Goal: Find specific page/section: Find specific page/section

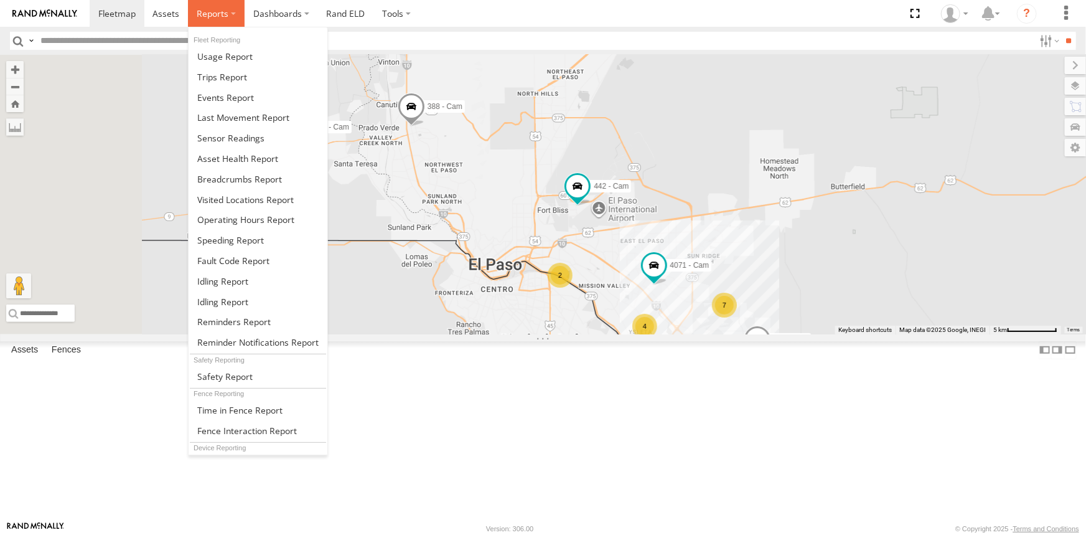
click at [201, 16] on span at bounding box center [213, 13] width 32 height 12
click at [215, 78] on span at bounding box center [222, 77] width 50 height 12
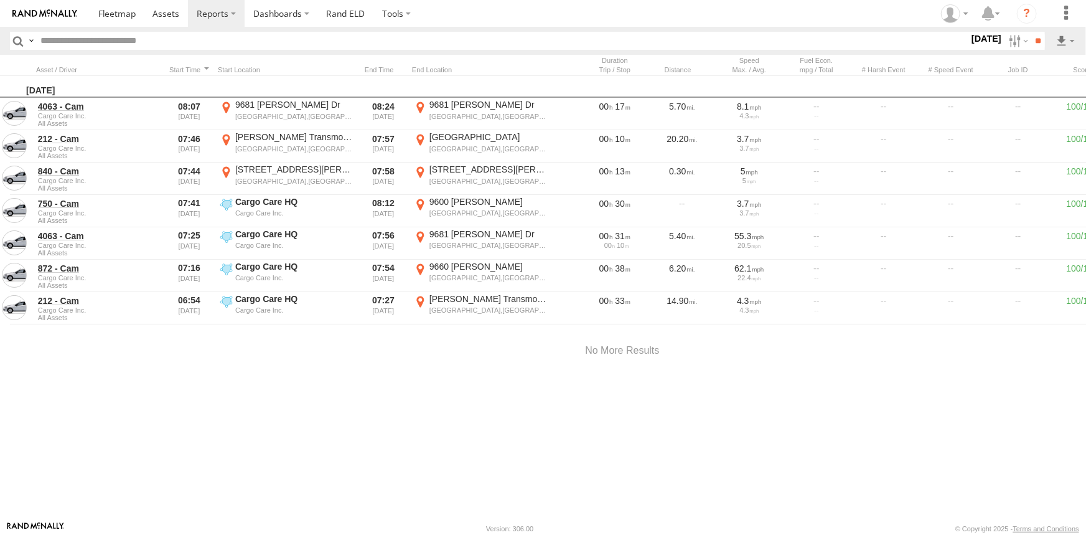
click at [94, 44] on input "text" at bounding box center [502, 41] width 934 height 18
type input "***"
click at [1031, 32] on input "**" at bounding box center [1038, 41] width 14 height 18
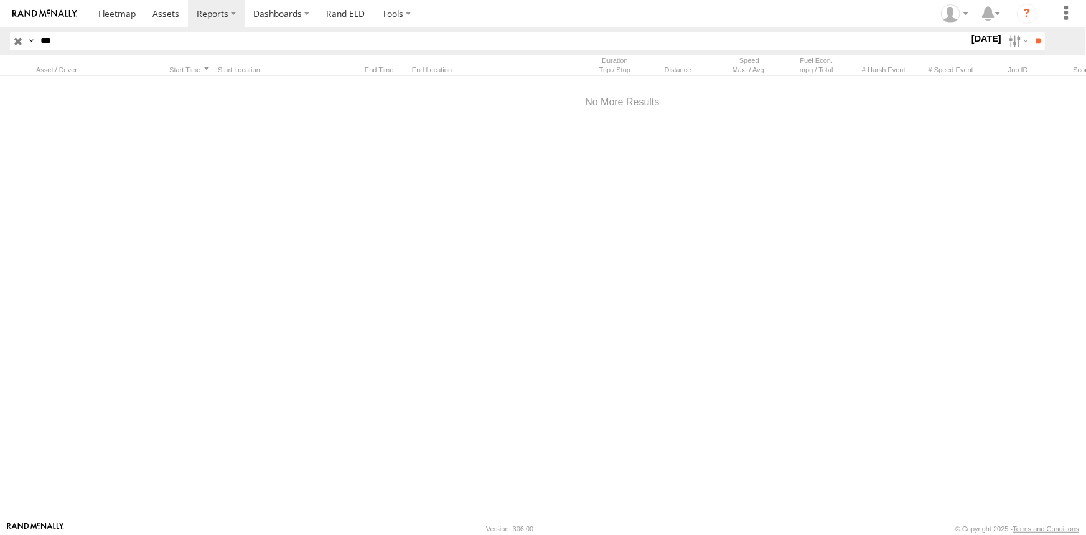
click at [976, 36] on label "[DATE]" at bounding box center [986, 39] width 35 height 14
click at [0, 0] on label at bounding box center [0, 0] width 0 height 0
click at [1040, 40] on input "**" at bounding box center [1038, 41] width 14 height 18
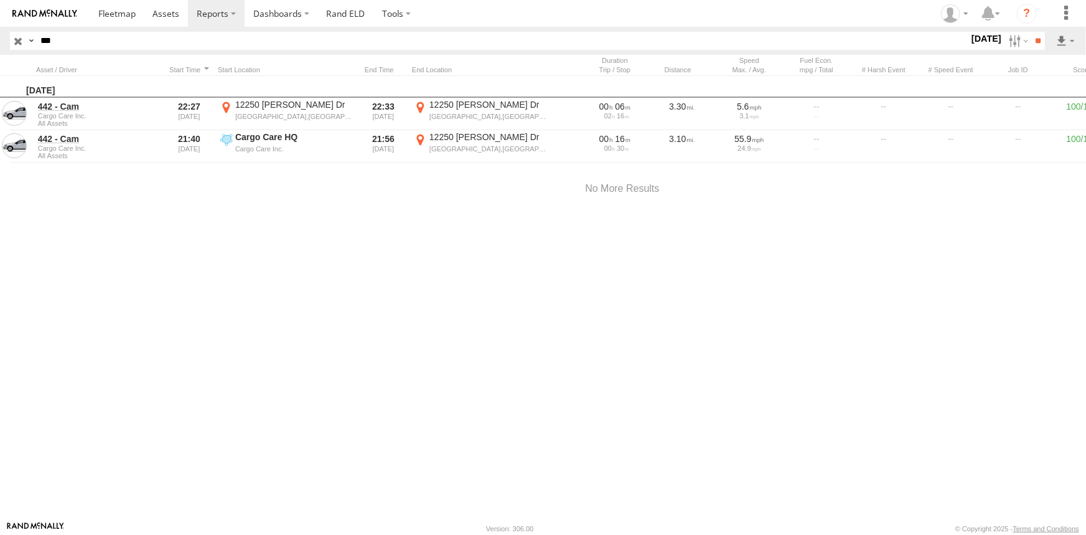
click at [16, 41] on input "button" at bounding box center [18, 41] width 16 height 18
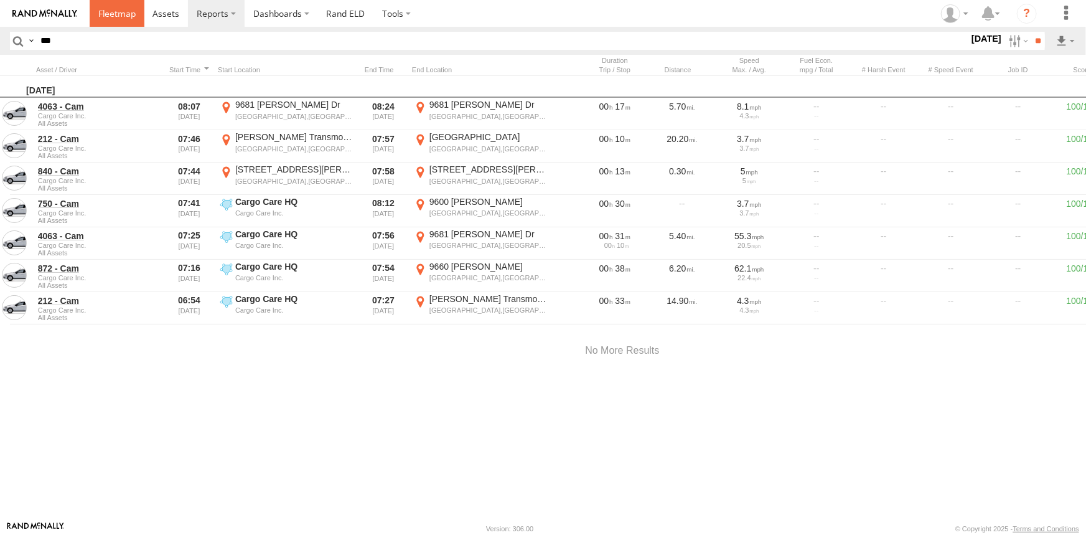
click at [117, 16] on span at bounding box center [116, 13] width 37 height 12
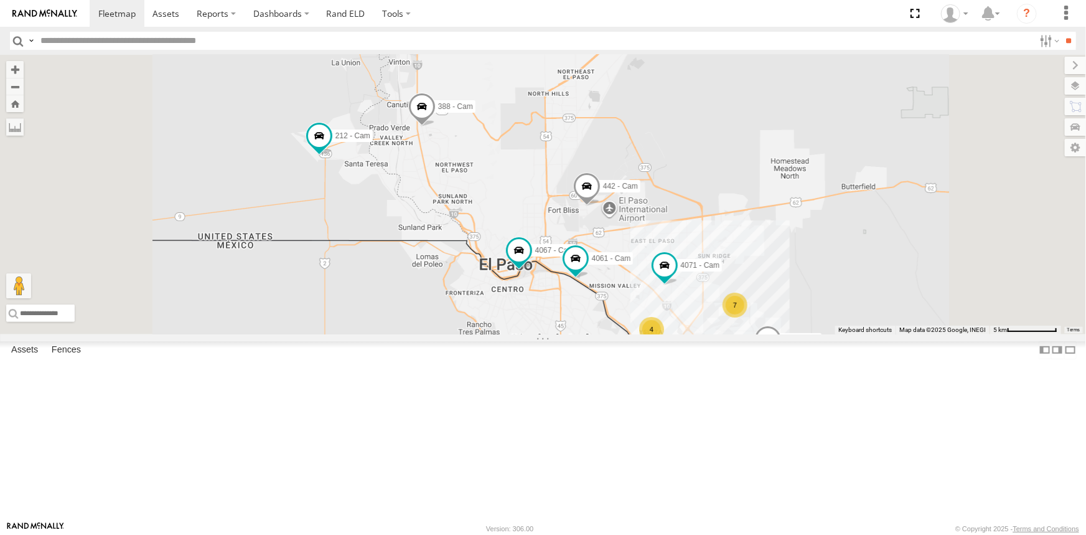
click at [0, 0] on span at bounding box center [0, 0] width 0 height 0
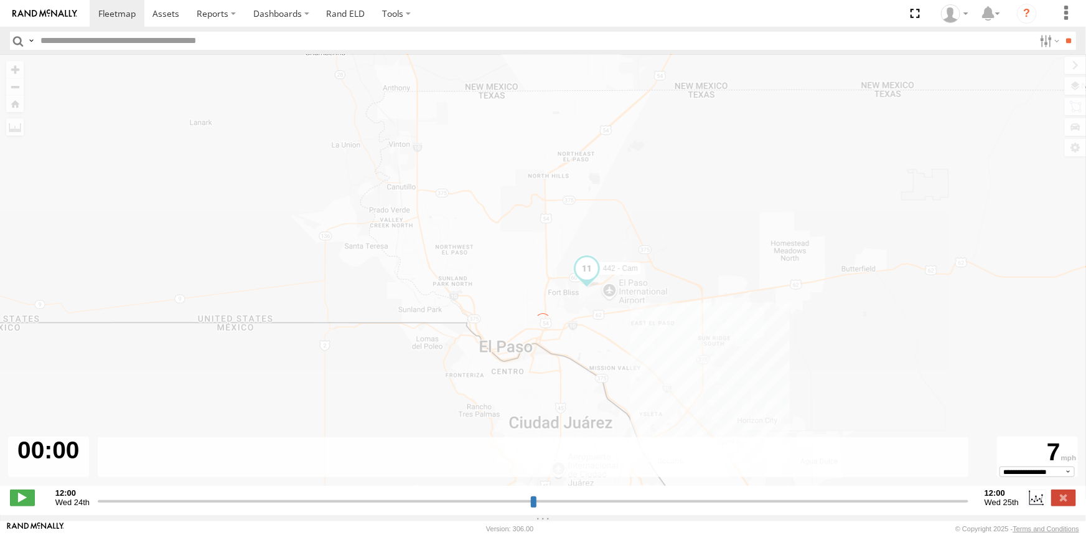
type input "**********"
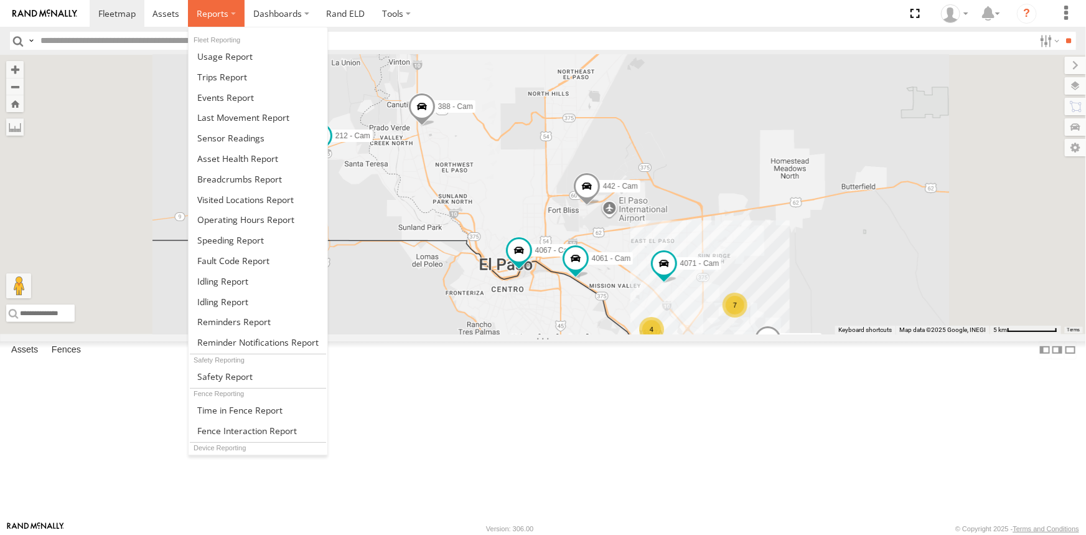
click at [211, 14] on span at bounding box center [213, 13] width 32 height 12
click at [214, 73] on span at bounding box center [222, 77] width 50 height 12
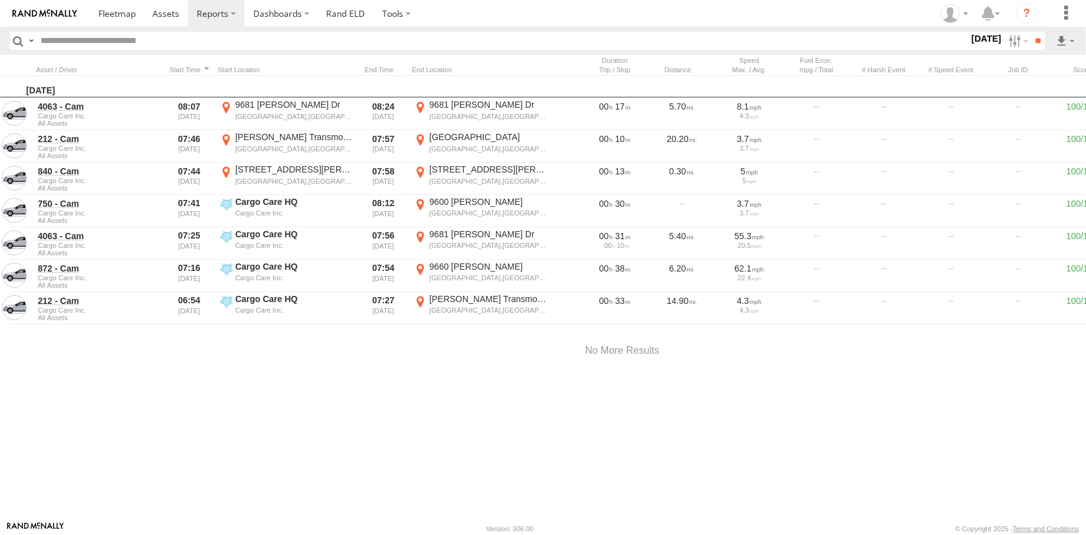
click at [969, 39] on label "25 Aug 25" at bounding box center [986, 39] width 35 height 14
click at [0, 0] on label at bounding box center [0, 0] width 0 height 0
click at [1036, 41] on input "**" at bounding box center [1038, 41] width 14 height 18
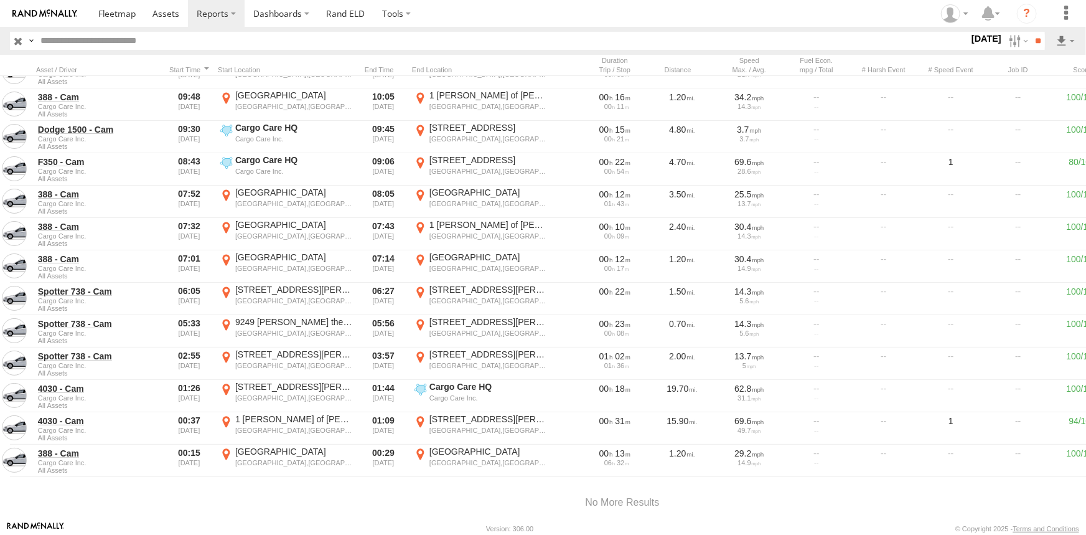
scroll to position [332, 0]
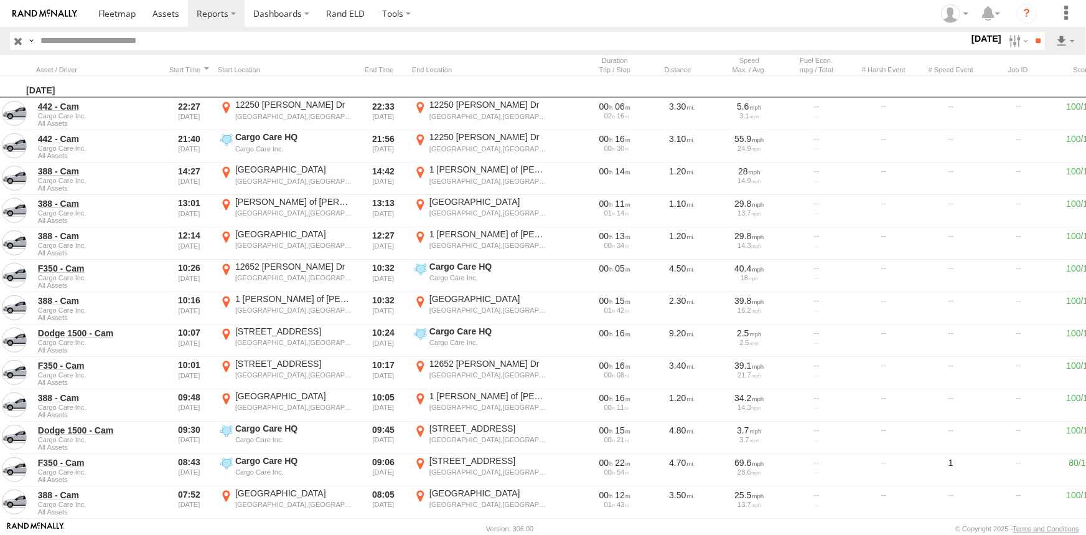
click at [17, 42] on input "button" at bounding box center [18, 41] width 16 height 18
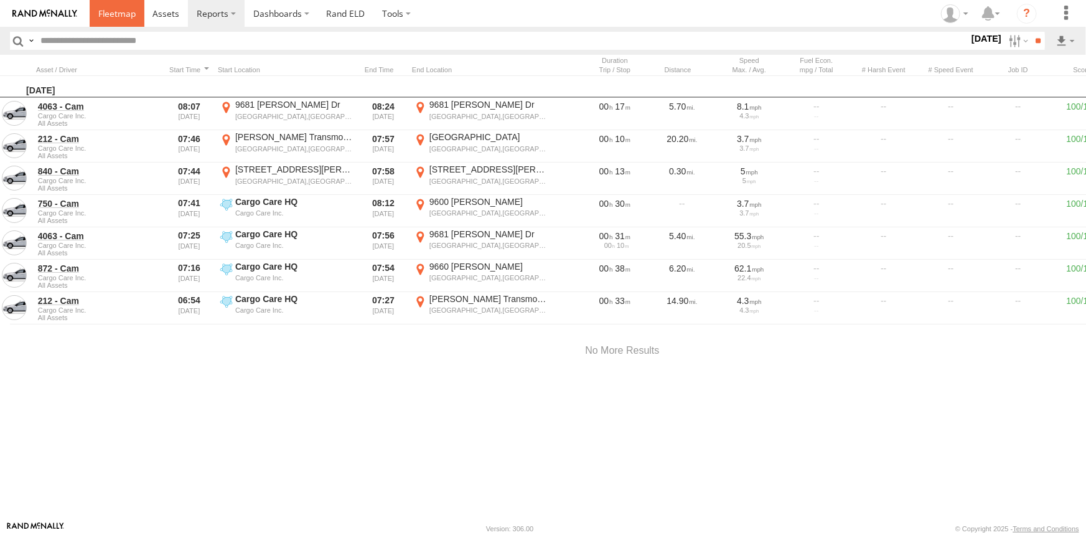
click at [128, 9] on span at bounding box center [116, 13] width 37 height 12
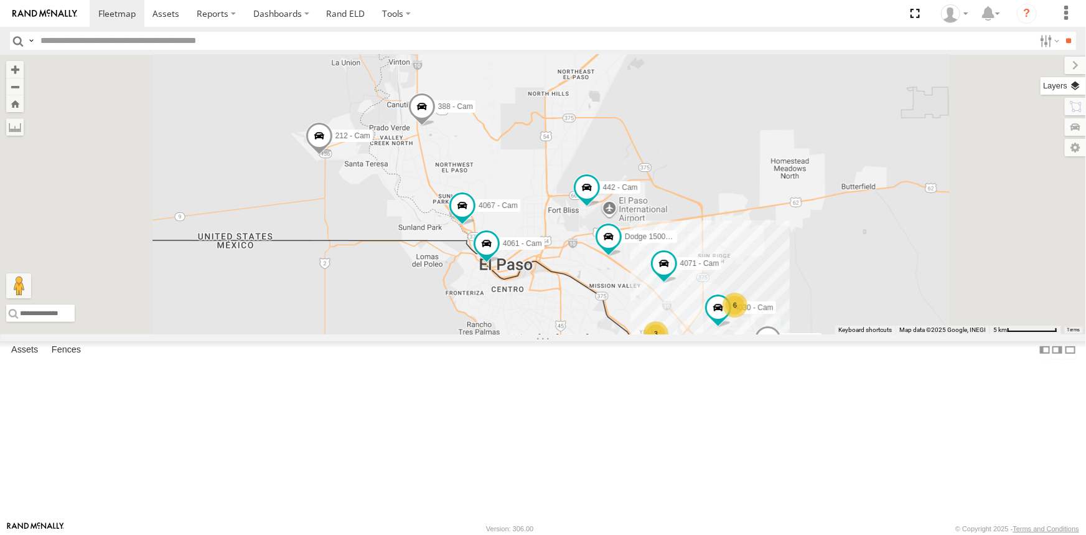
click at [1076, 85] on label at bounding box center [1063, 85] width 45 height 17
click at [0, 0] on span "Basemaps" at bounding box center [0, 0] width 0 height 0
click at [0, 0] on span "Satellite + Roadmap" at bounding box center [0, 0] width 0 height 0
click at [1045, 65] on label at bounding box center [1066, 65] width 42 height 17
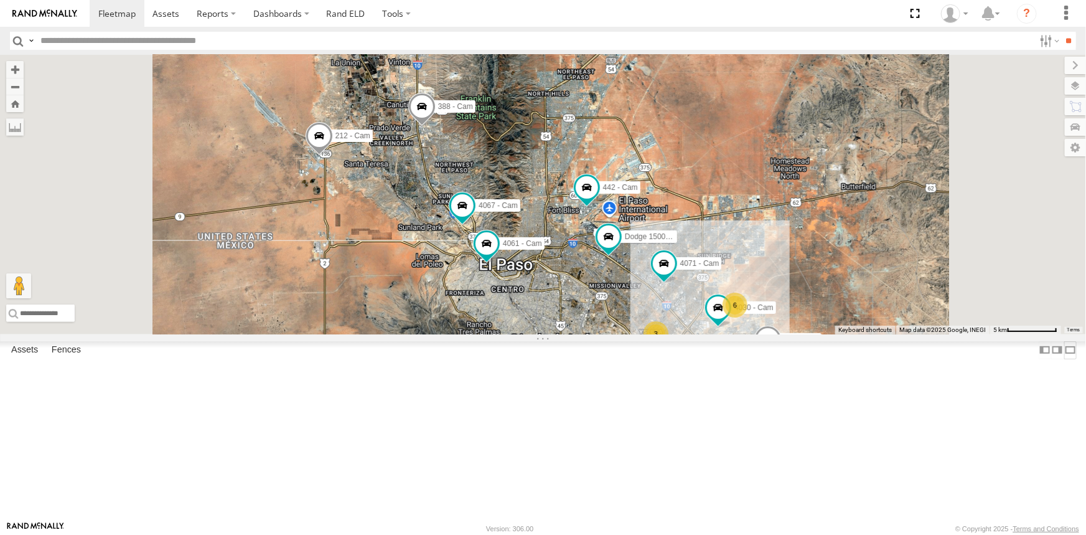
click at [1065, 359] on label at bounding box center [1071, 350] width 12 height 18
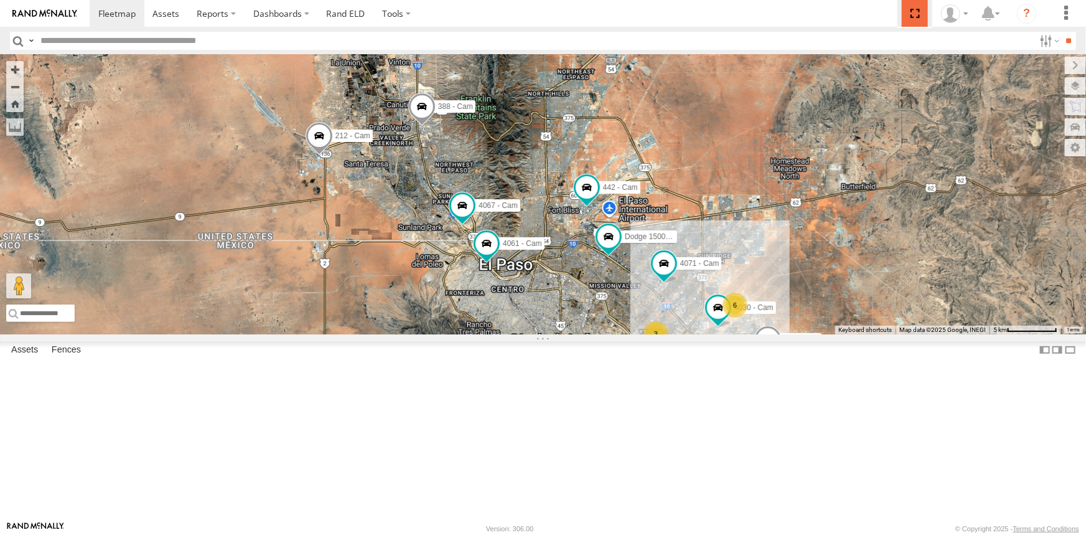
click at [920, 14] on span at bounding box center [915, 13] width 26 height 27
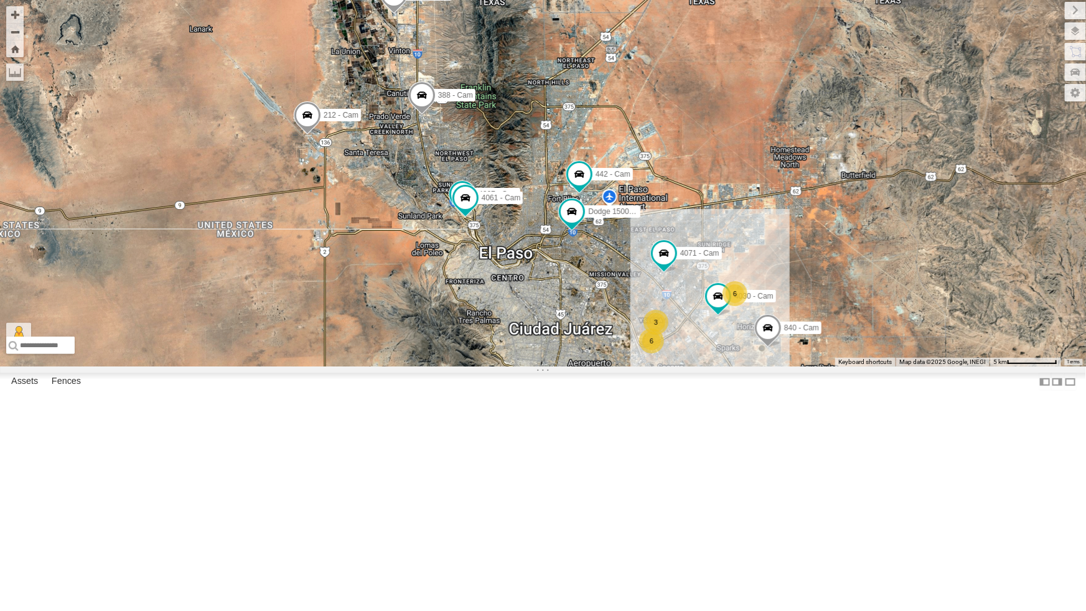
click at [709, 367] on div "442 - Cam 4030 - Cam Dodge 1500 - Cam 4067 - Cam 4061 - Cam 840 - Cam 388 - Cam…" at bounding box center [543, 183] width 1086 height 367
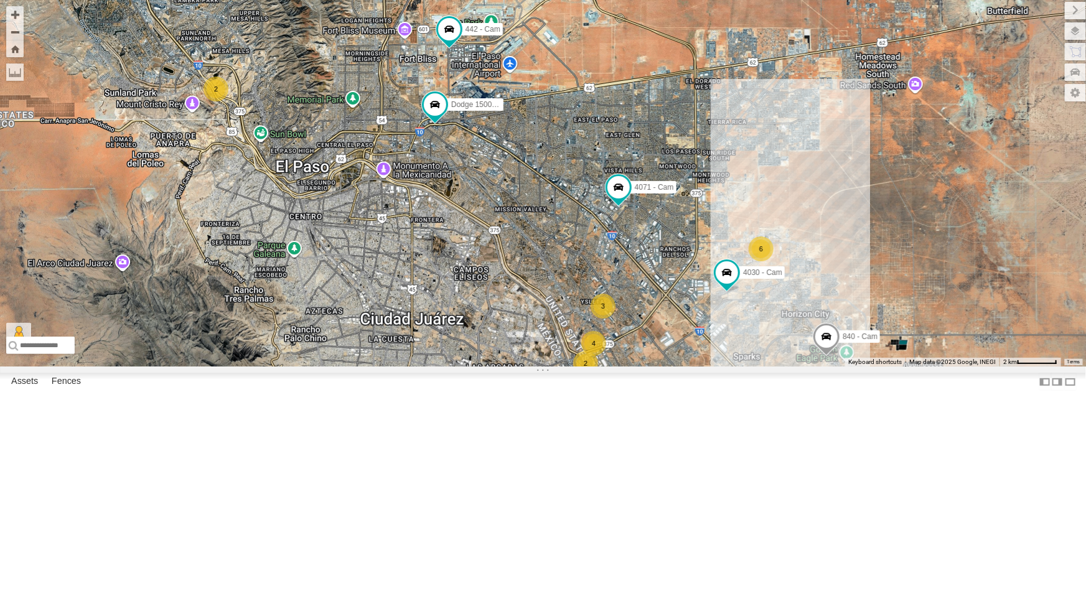
click at [725, 367] on div "442 - Cam 4030 - Cam Dodge 1500 - Cam 840 - Cam 388 - Cam 4071 - Cam 4009 - Cam…" at bounding box center [543, 183] width 1086 height 367
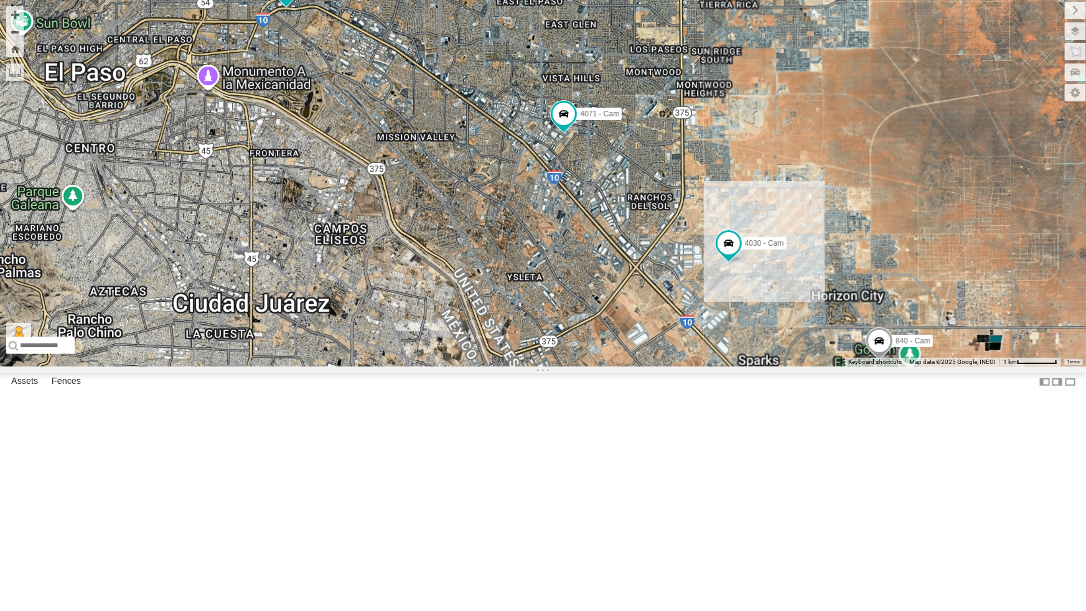
click at [725, 367] on div "442 - Cam 4030 - Cam Dodge 1500 - Cam 840 - Cam 388 - Cam 4071 - Cam 4009 - Cam…" at bounding box center [543, 183] width 1086 height 367
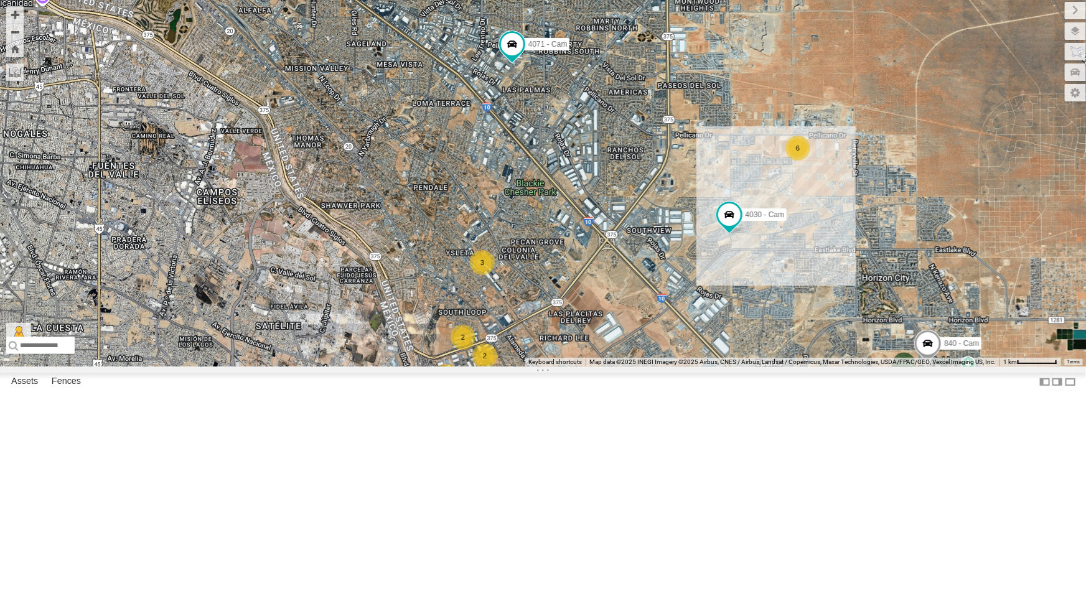
click at [713, 367] on div "442 - Cam 4030 - Cam Dodge 1500 - Cam 840 - Cam 388 - Cam 4071 - Cam 4009 - Cam…" at bounding box center [543, 183] width 1086 height 367
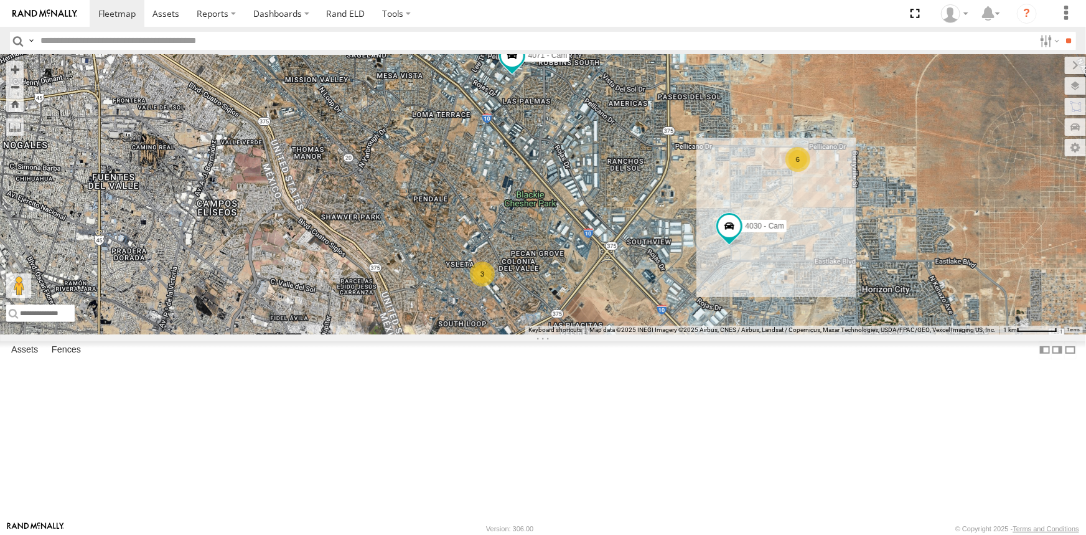
click at [0, 0] on label at bounding box center [0, 0] width 0 height 0
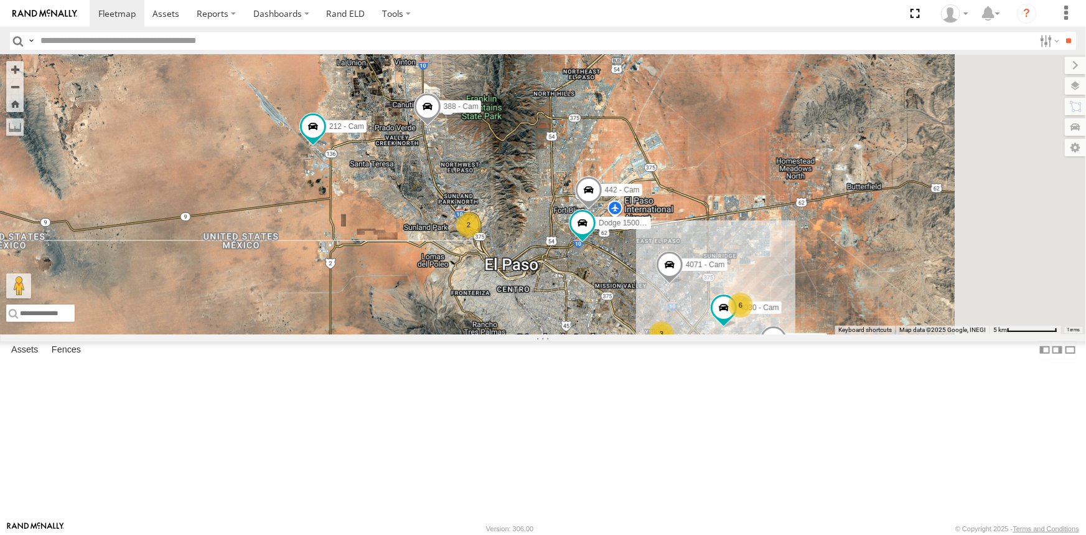
click at [182, 44] on input "text" at bounding box center [534, 41] width 999 height 18
type input "****"
click at [1062, 32] on input "**" at bounding box center [1069, 41] width 14 height 18
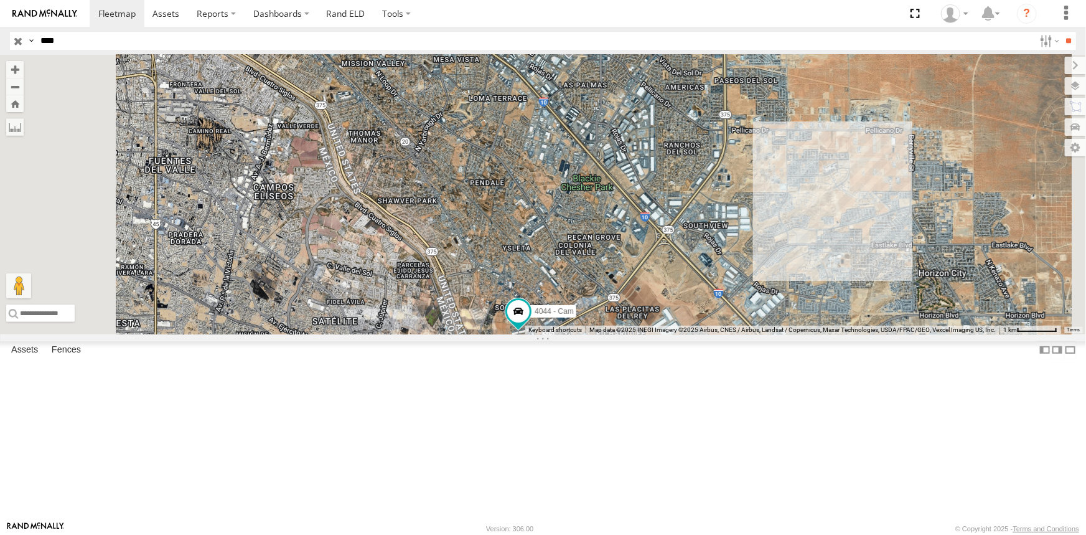
click at [0, 0] on div "4071 - Cam" at bounding box center [0, 0] width 0 height 0
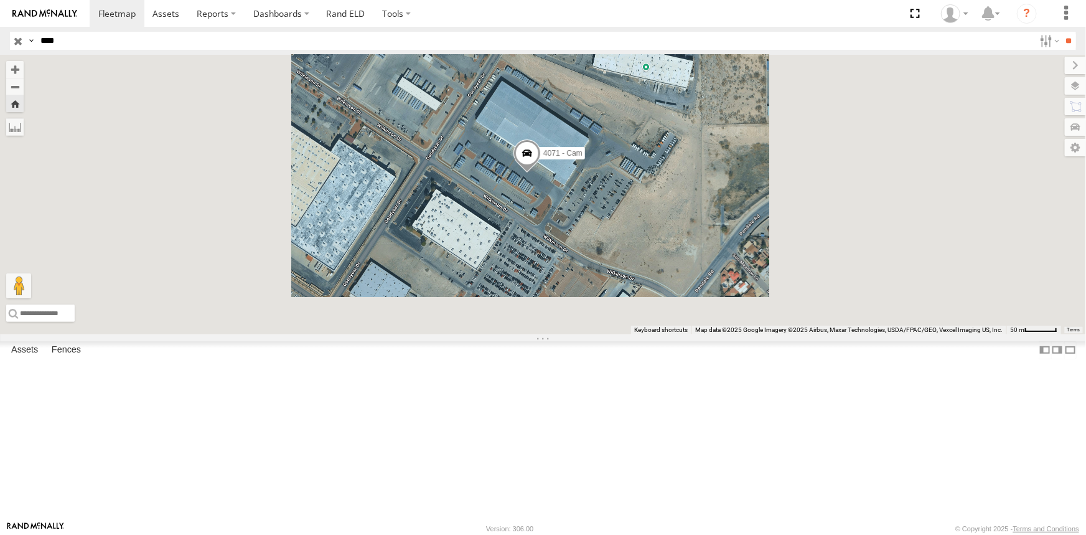
click at [680, 218] on div "4071 - Cam" at bounding box center [543, 195] width 1086 height 280
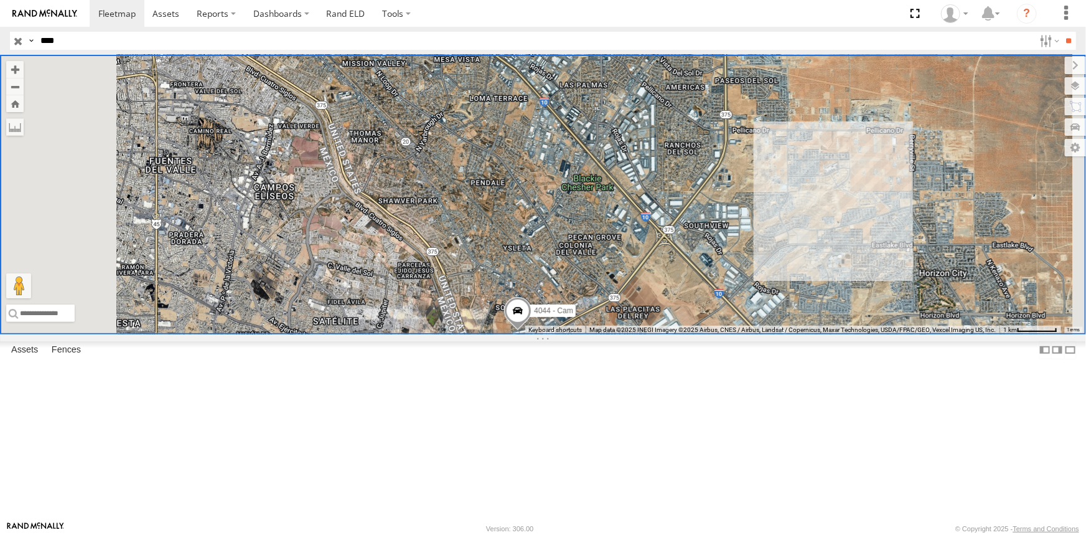
click at [15, 39] on input "button" at bounding box center [18, 41] width 16 height 18
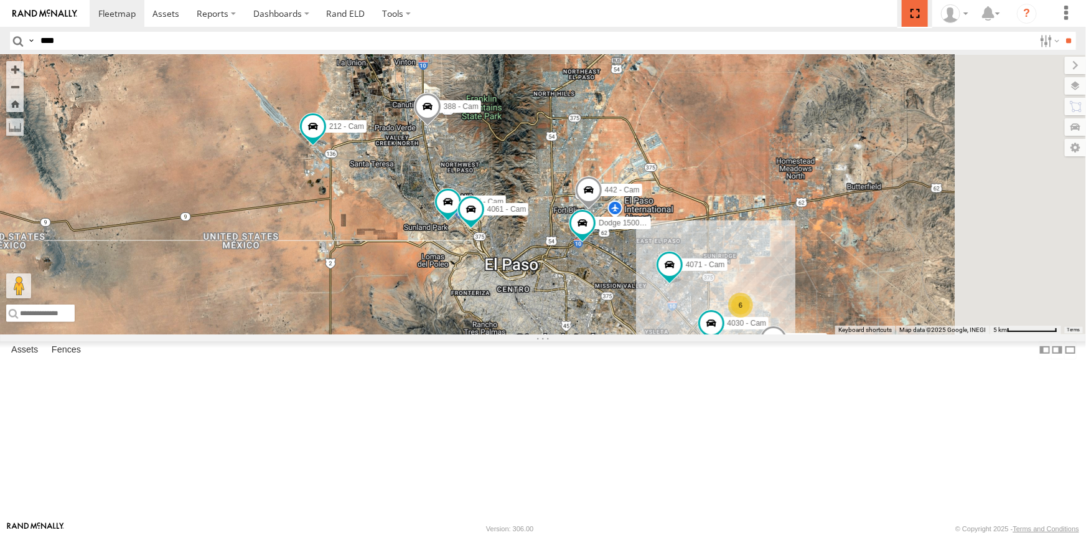
click at [918, 12] on span at bounding box center [915, 13] width 26 height 27
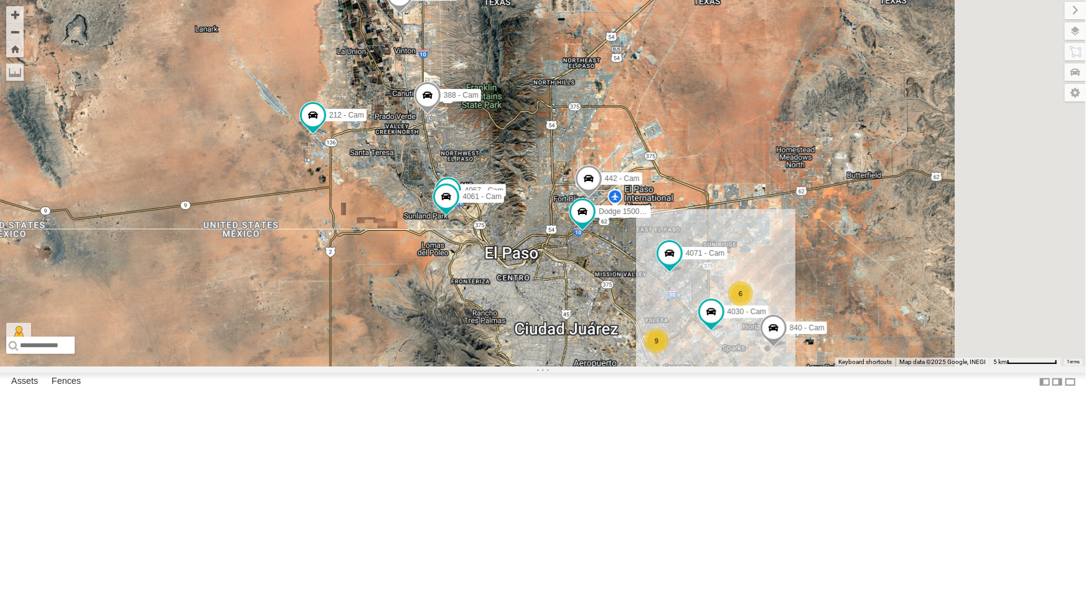
click at [0, 0] on div "All Assets" at bounding box center [0, 0] width 0 height 0
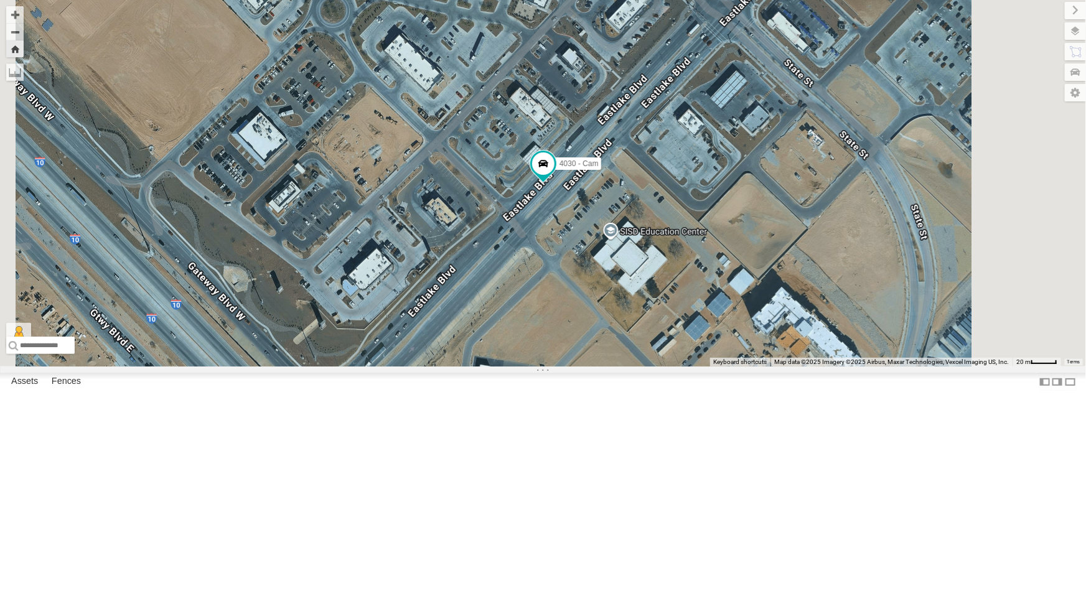
click at [0, 0] on div "4071 - Cam All Assets" at bounding box center [0, 0] width 0 height 0
